Goal: Task Accomplishment & Management: Use online tool/utility

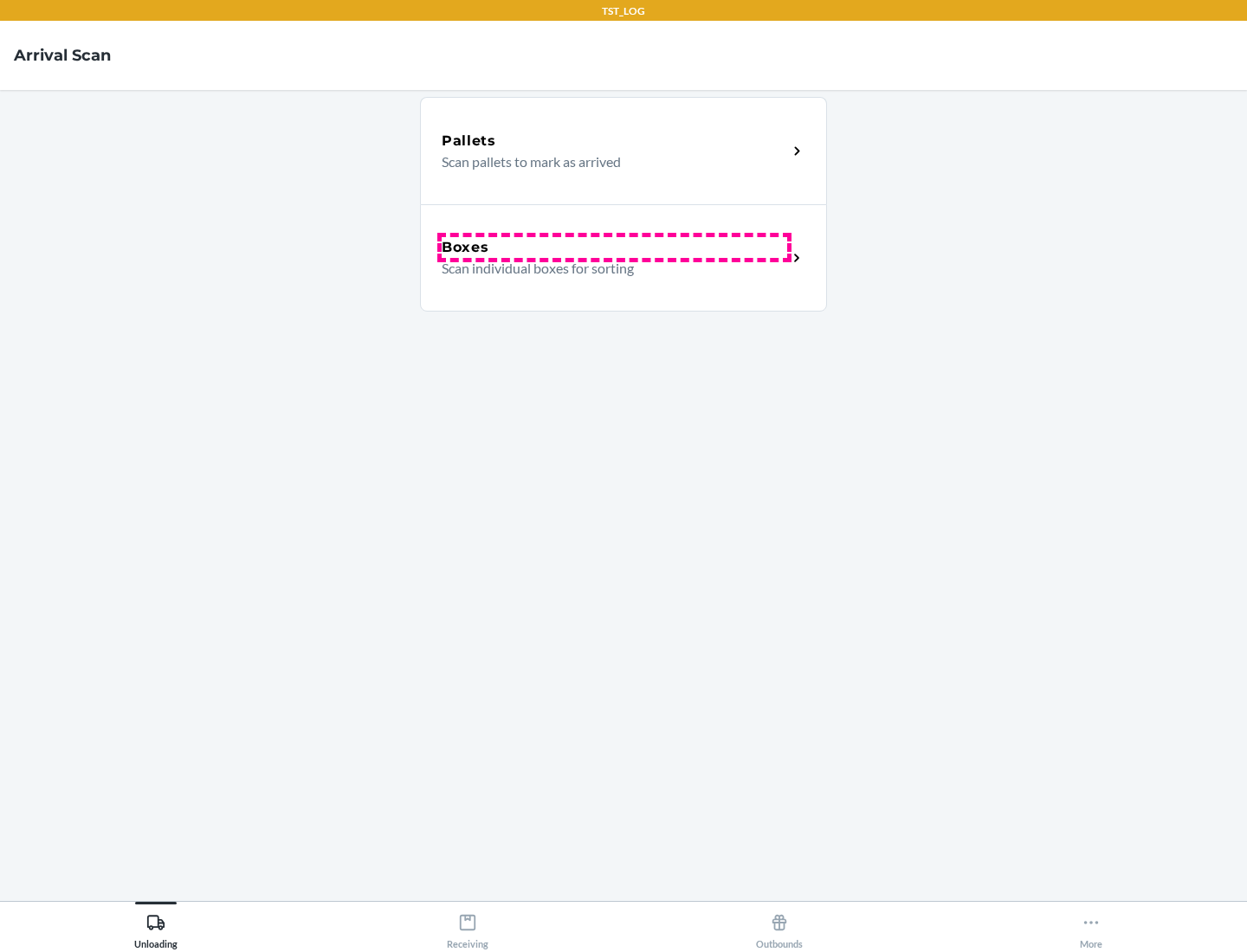
click at [614, 248] on div "Boxes" at bounding box center [614, 248] width 346 height 21
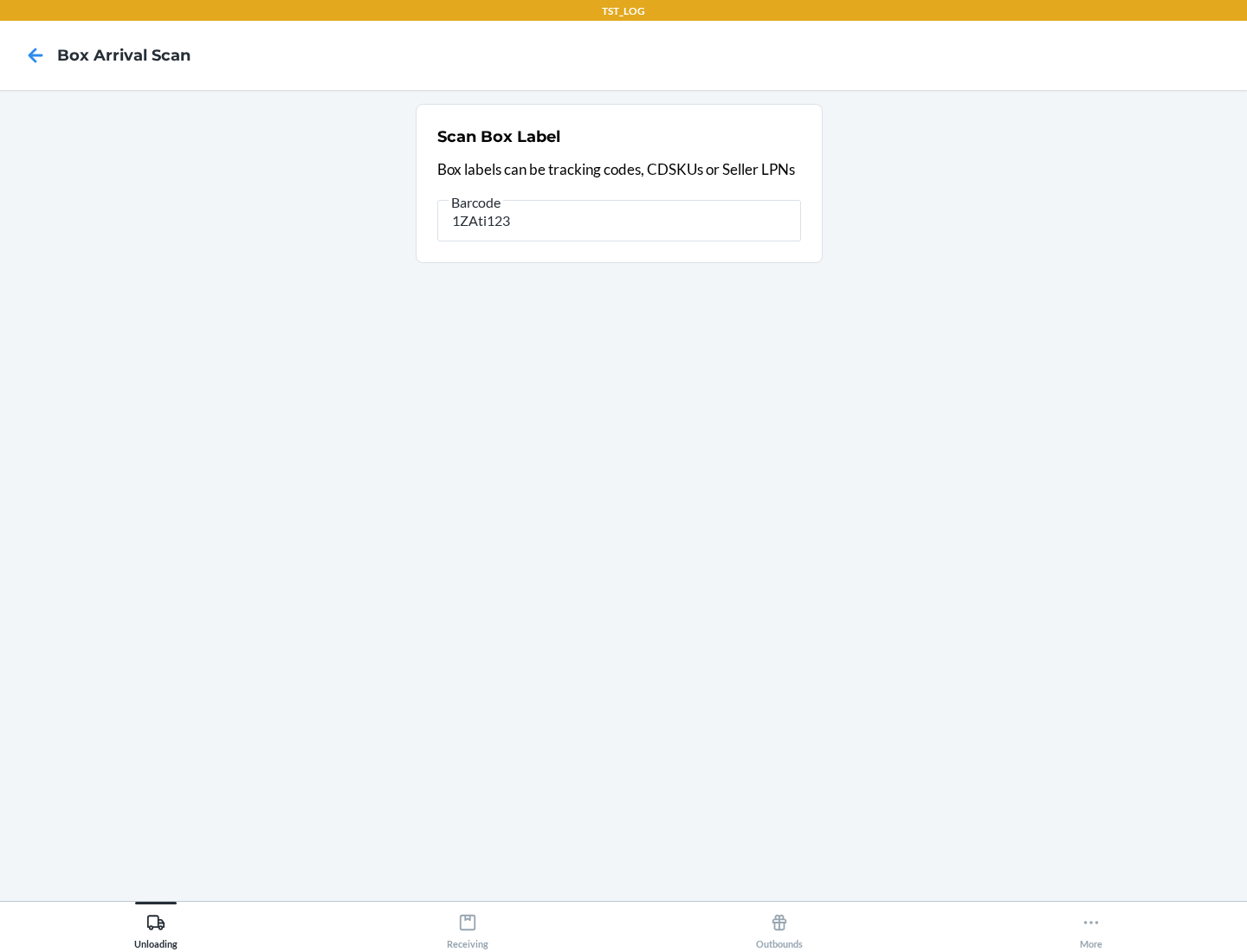
type input "1ZAti123"
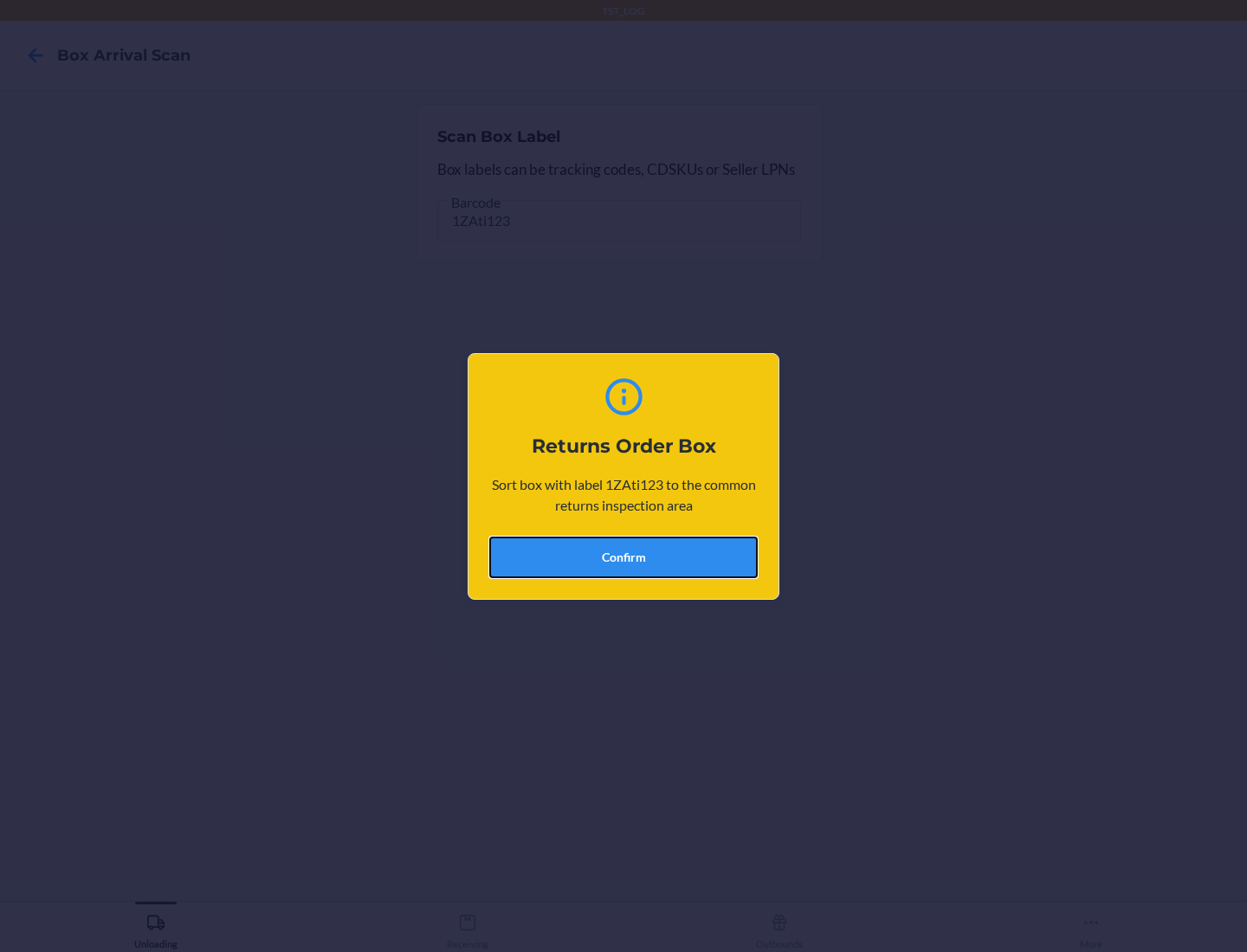
click at [624, 557] on button "Confirm" at bounding box center [623, 557] width 269 height 41
